Goal: Information Seeking & Learning: Learn about a topic

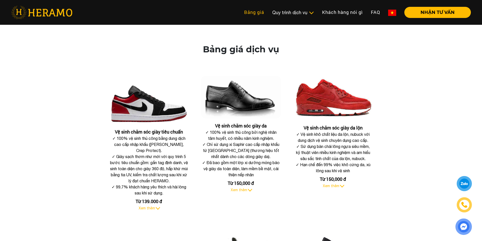
click at [255, 12] on link "Bảng giá" at bounding box center [254, 12] width 28 height 11
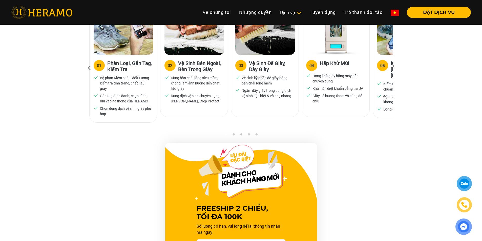
scroll to position [329, 0]
